Goal: Task Accomplishment & Management: Use online tool/utility

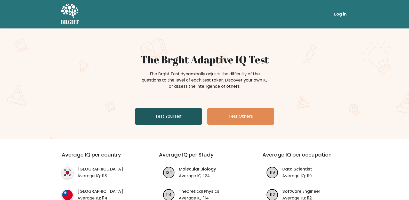
click at [175, 115] on link "Test Yourself" at bounding box center [168, 116] width 67 height 17
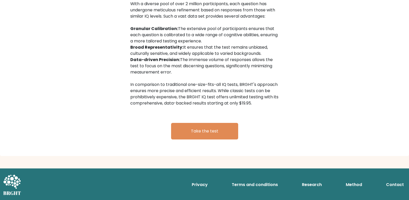
scroll to position [712, 0]
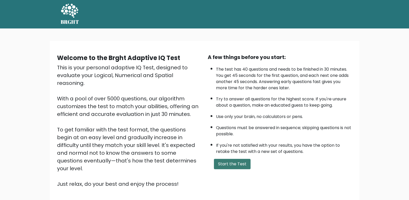
click at [244, 166] on button "Start the Test" at bounding box center [232, 164] width 37 height 10
